Goal: Find specific page/section: Find specific page/section

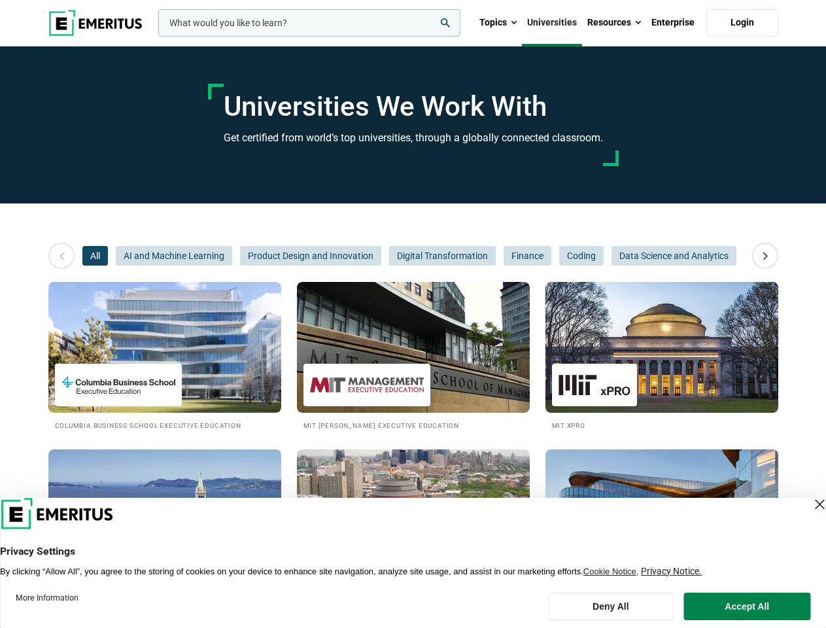
click at [309, 23] on input "woocommerce-product-search-field-0" at bounding box center [309, 22] width 302 height 27
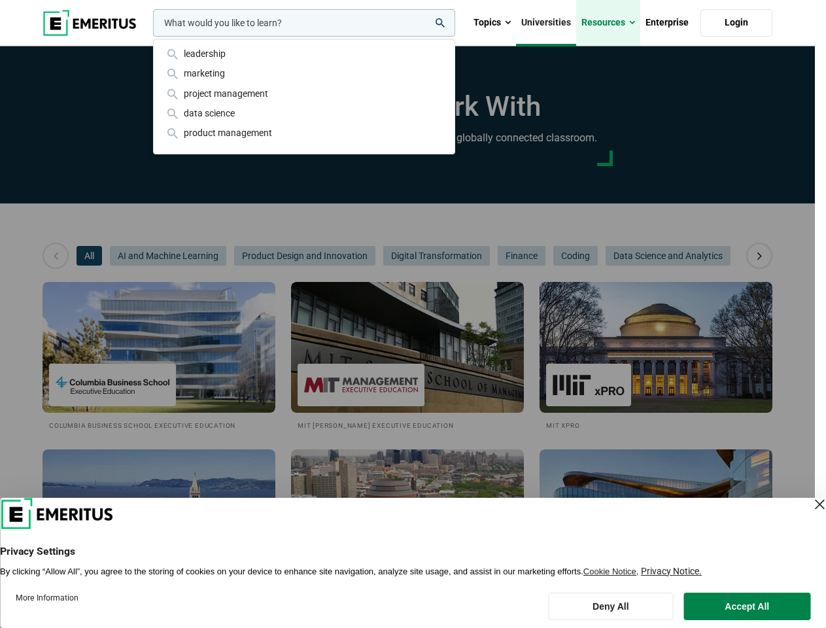
click at [614, 23] on link "Resources" at bounding box center [608, 23] width 64 height 46
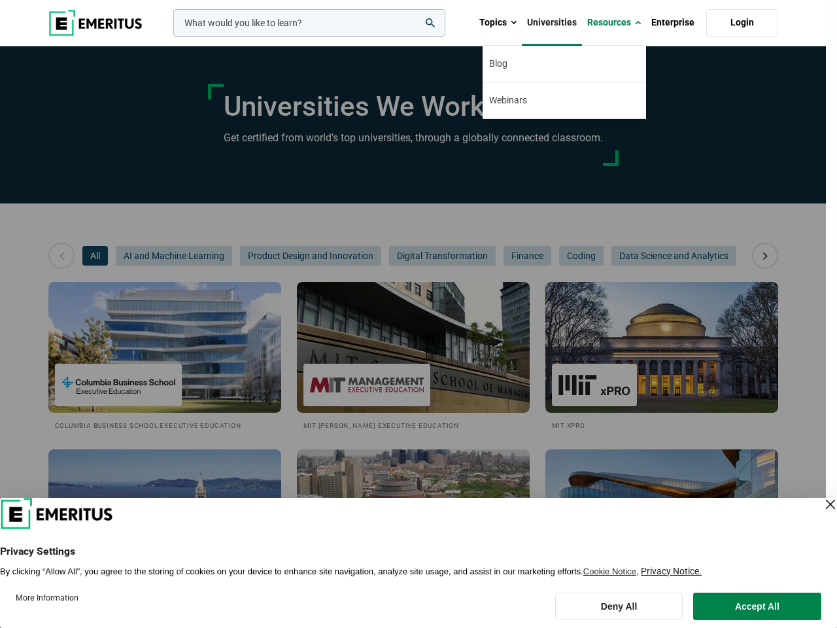
click at [171, 37] on div "leadership marketing project management data science product management" at bounding box center [308, 22] width 275 height 27
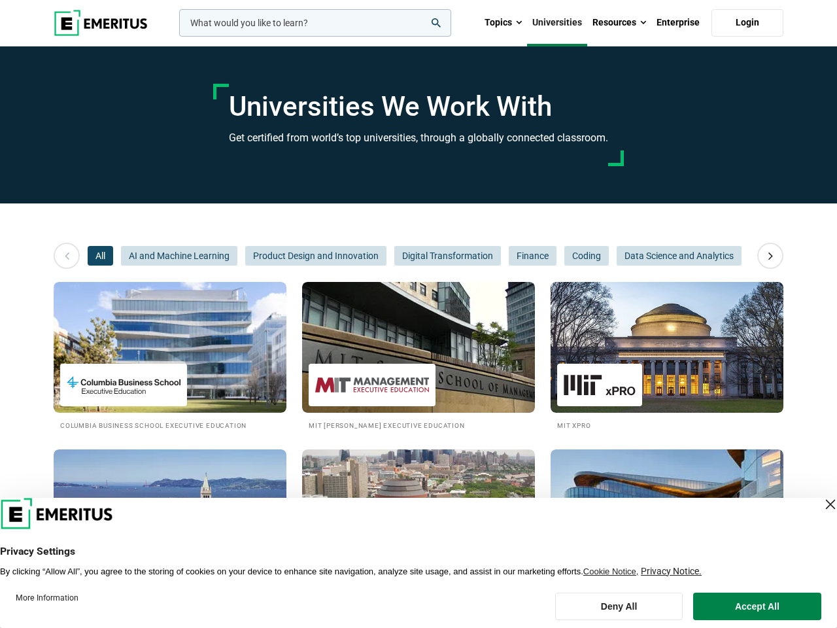
click at [765, 256] on icon at bounding box center [770, 256] width 23 height 24
click at [95, 256] on span "All" at bounding box center [100, 256] width 25 height 20
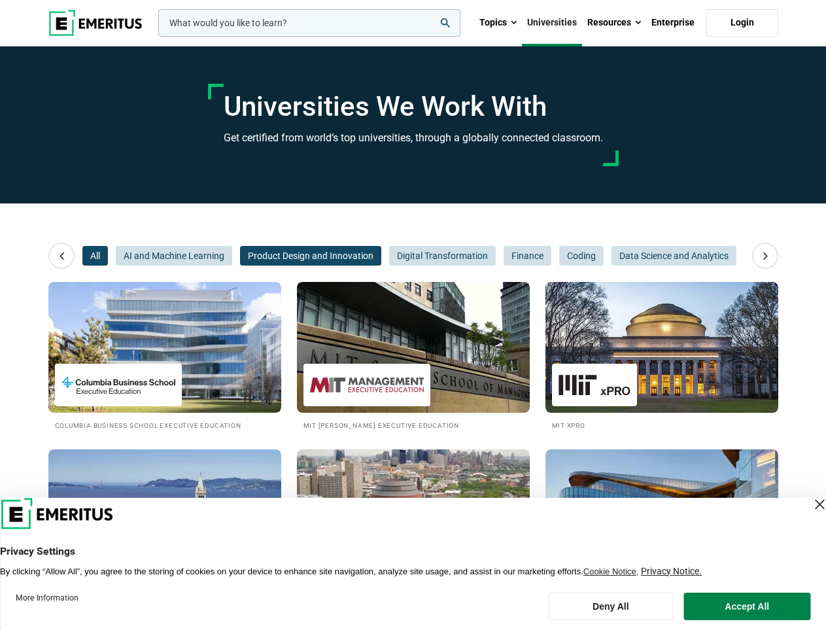
click at [240, 256] on span "Product Design and Innovation" at bounding box center [310, 256] width 141 height 20
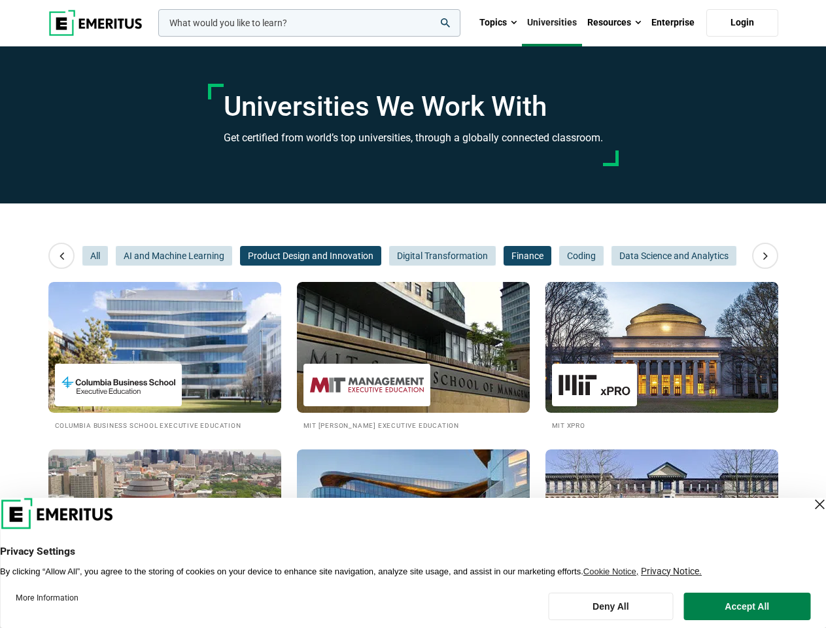
click at [503, 256] on span "Finance" at bounding box center [527, 256] width 48 height 20
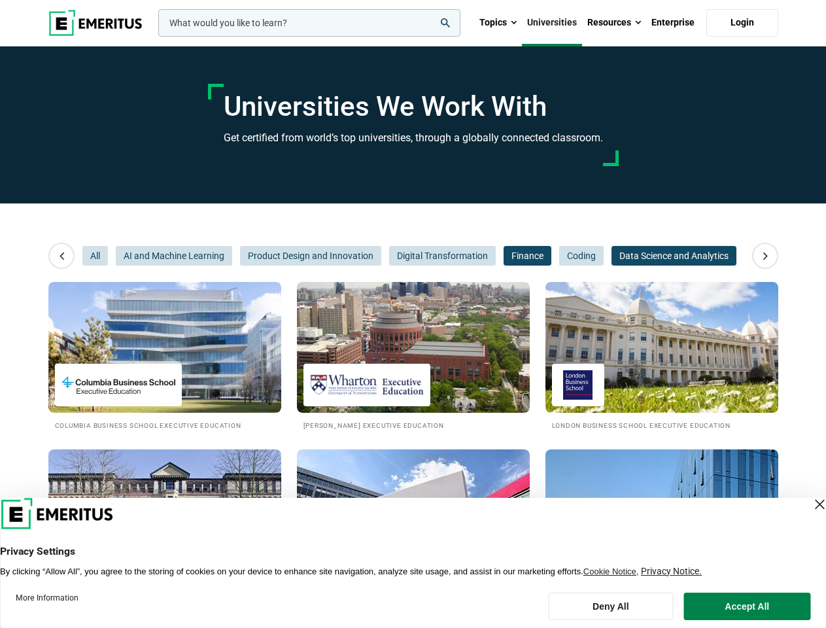
click at [611, 256] on span "Data Science and Analytics" at bounding box center [673, 256] width 125 height 20
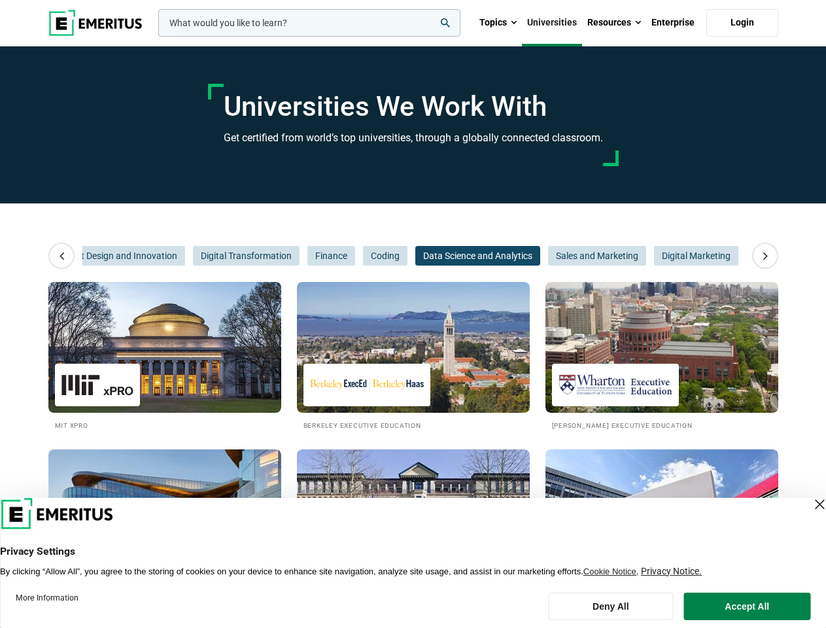
click at [526, 256] on span "Data Science and Analytics" at bounding box center [477, 256] width 125 height 20
click at [580, 256] on span "Sales and Marketing" at bounding box center [597, 256] width 98 height 20
